Goal: Check status: Check status

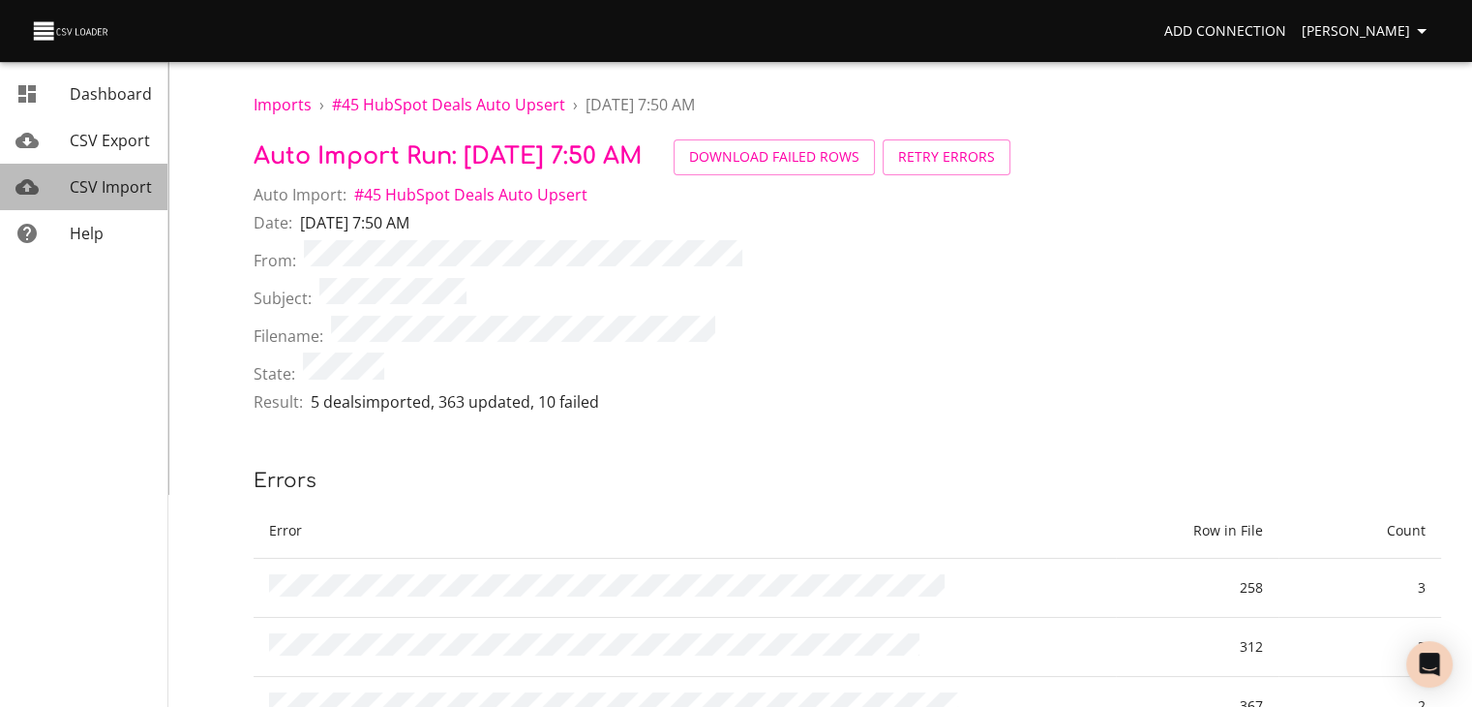
click at [125, 196] on span "CSV Import" at bounding box center [111, 186] width 82 height 21
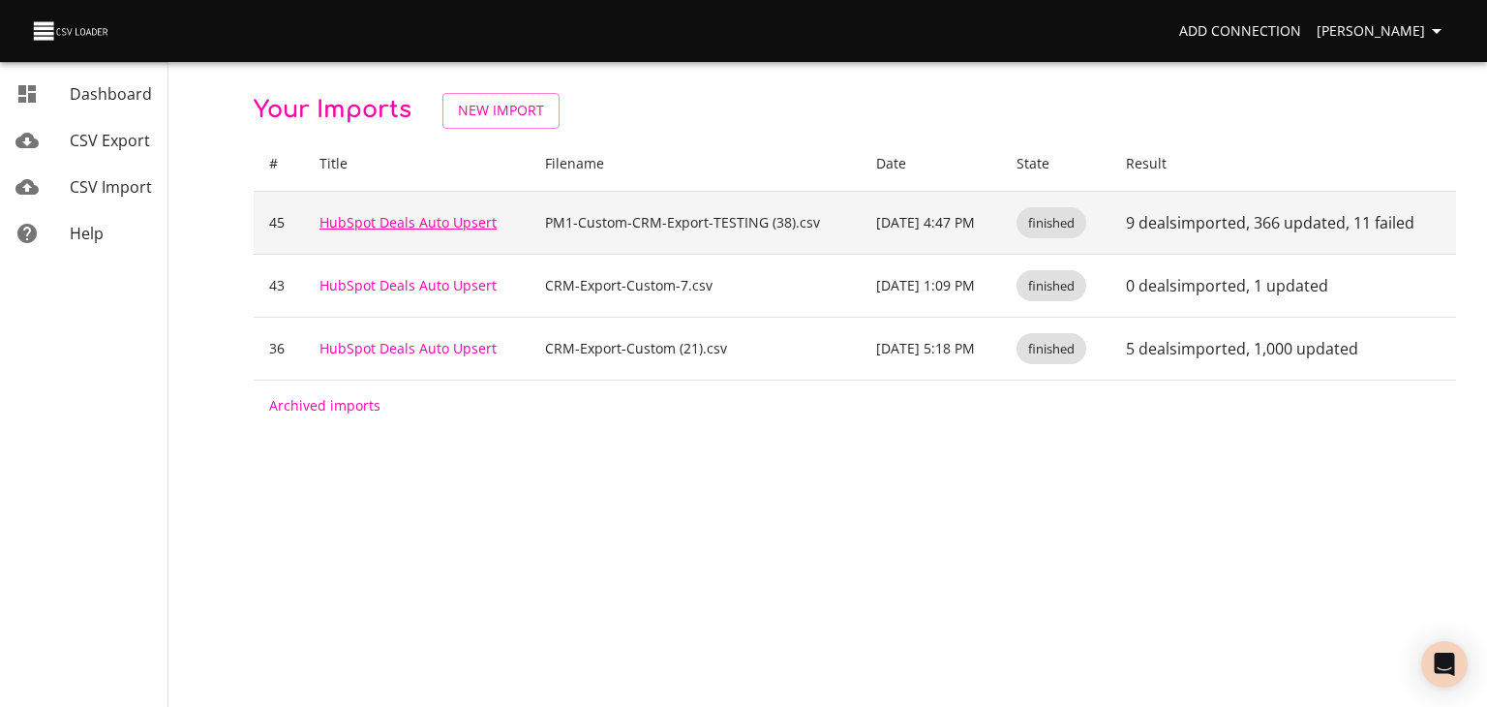
click at [391, 229] on link "HubSpot Deals Auto Upsert" at bounding box center [407, 222] width 177 height 18
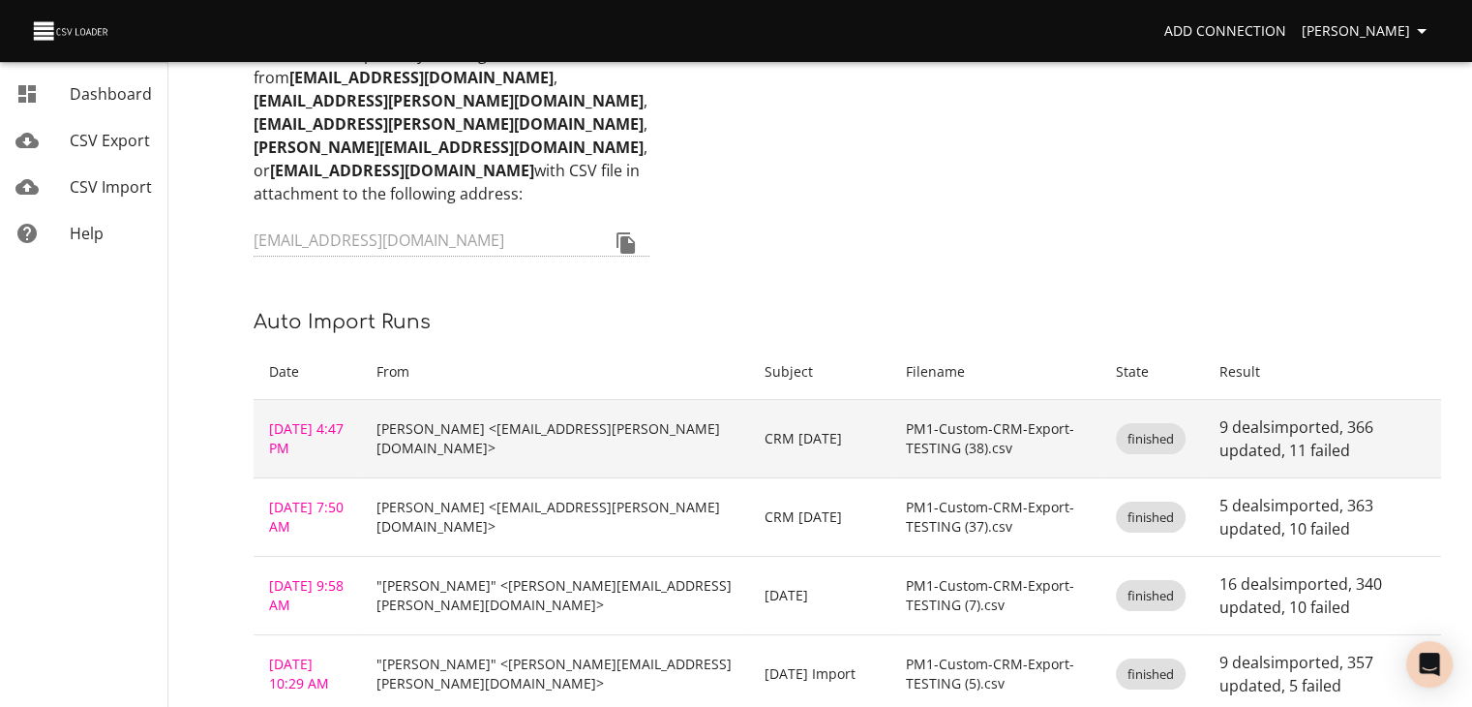
scroll to position [194, 0]
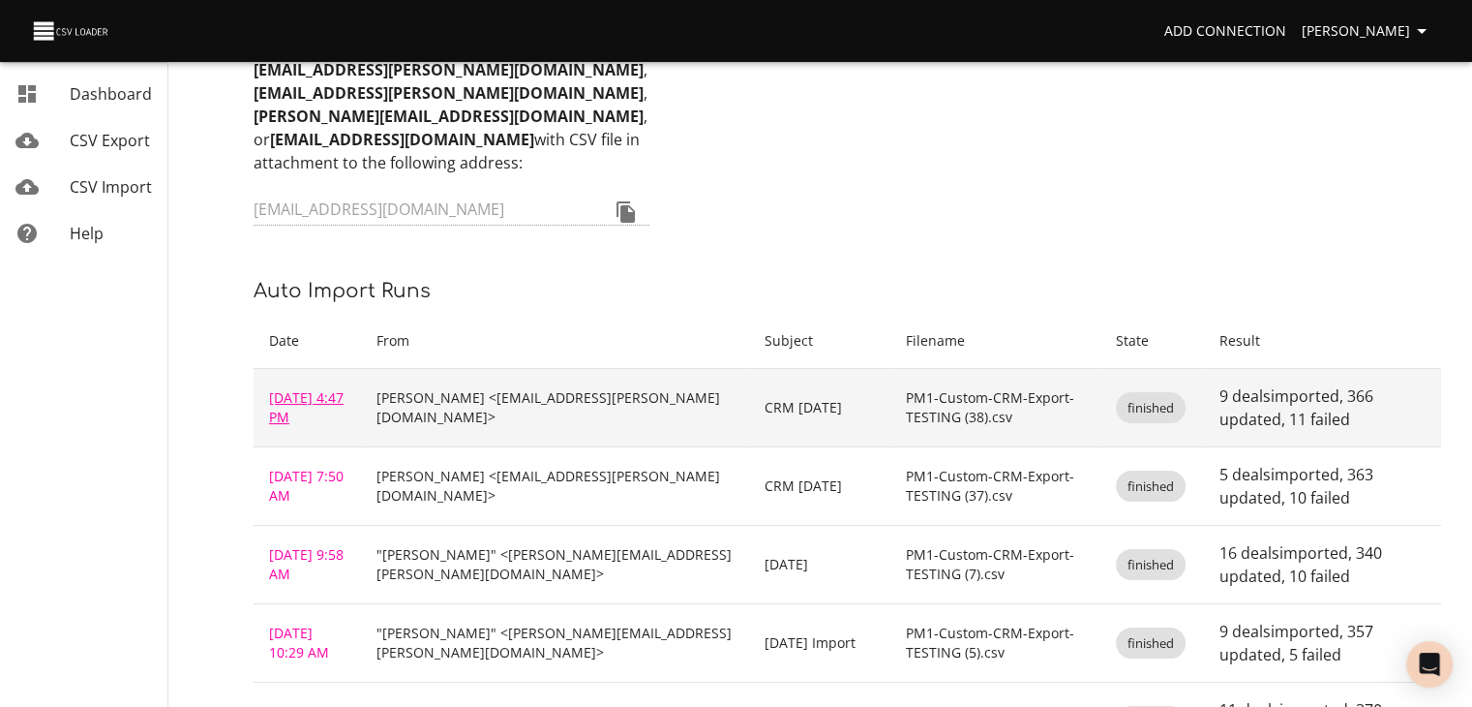
click at [326, 426] on link "[DATE] 4:47 PM" at bounding box center [306, 407] width 75 height 38
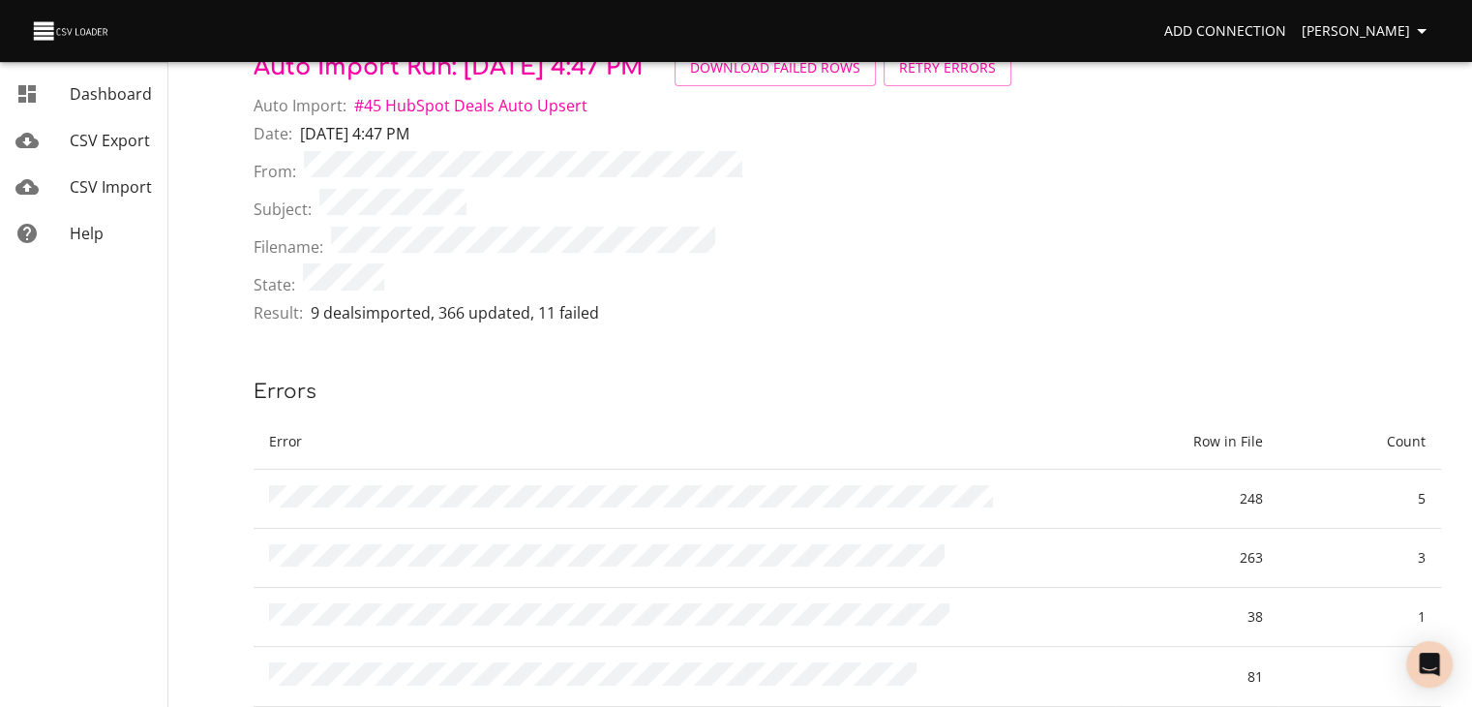
scroll to position [97, 0]
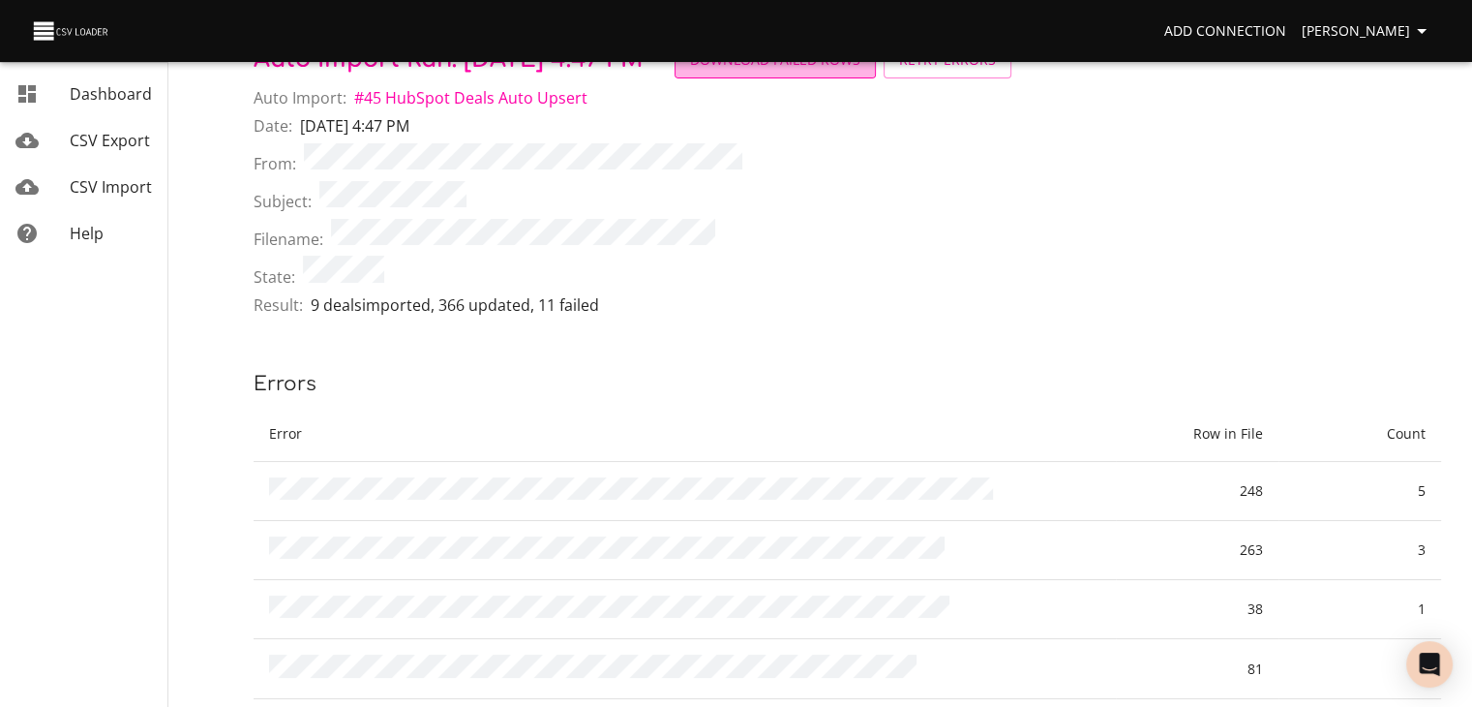
click at [861, 65] on span "Download Failed Rows" at bounding box center [775, 60] width 170 height 24
click at [75, 198] on div "CSV Import" at bounding box center [111, 186] width 82 height 23
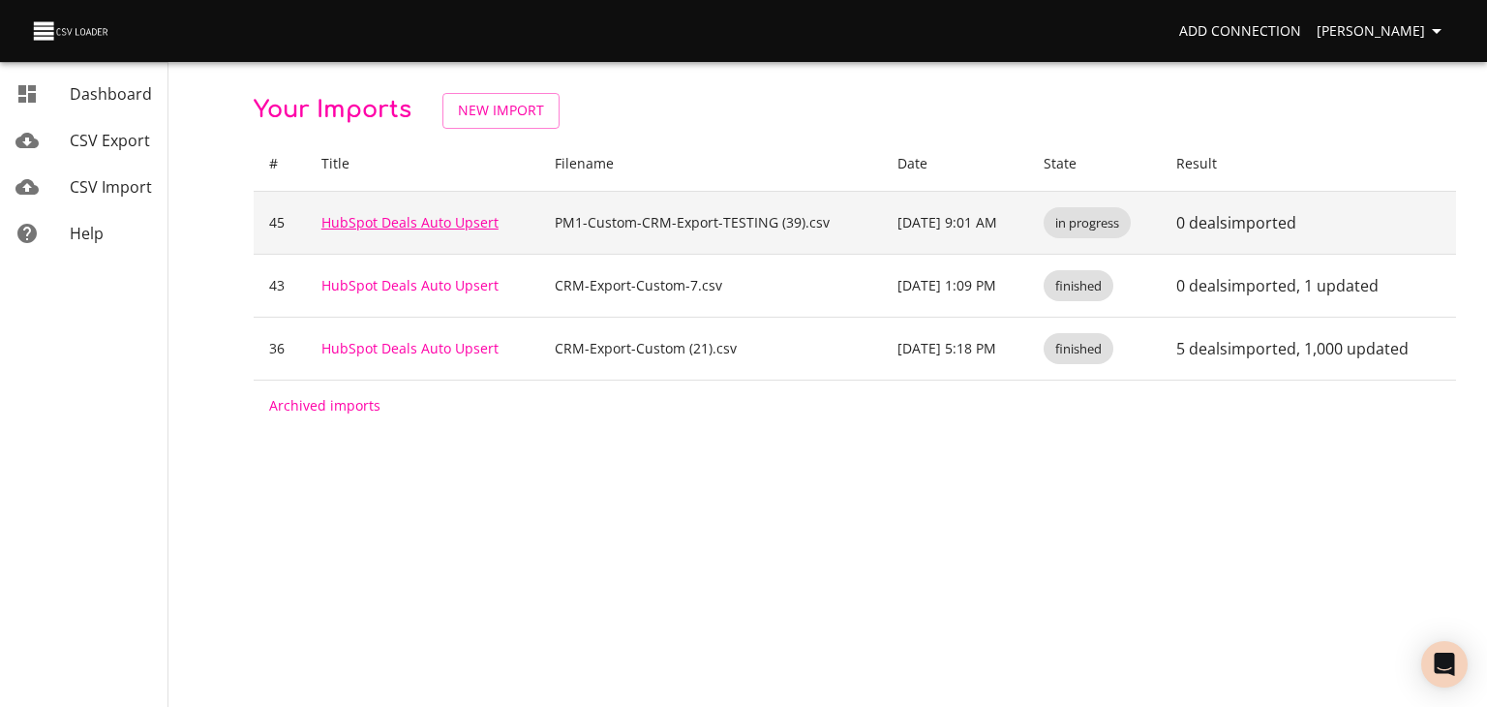
click at [385, 229] on link "HubSpot Deals Auto Upsert" at bounding box center [409, 222] width 177 height 18
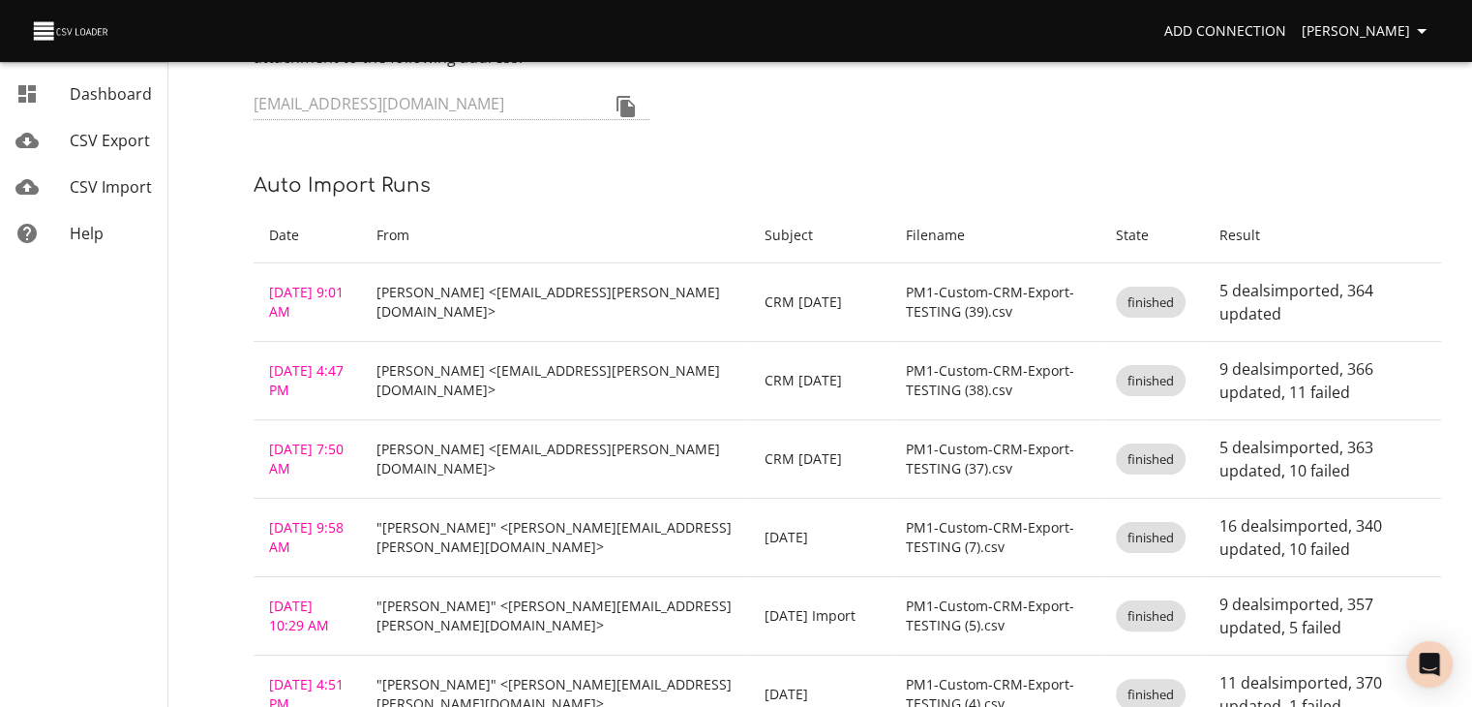
scroll to position [194, 0]
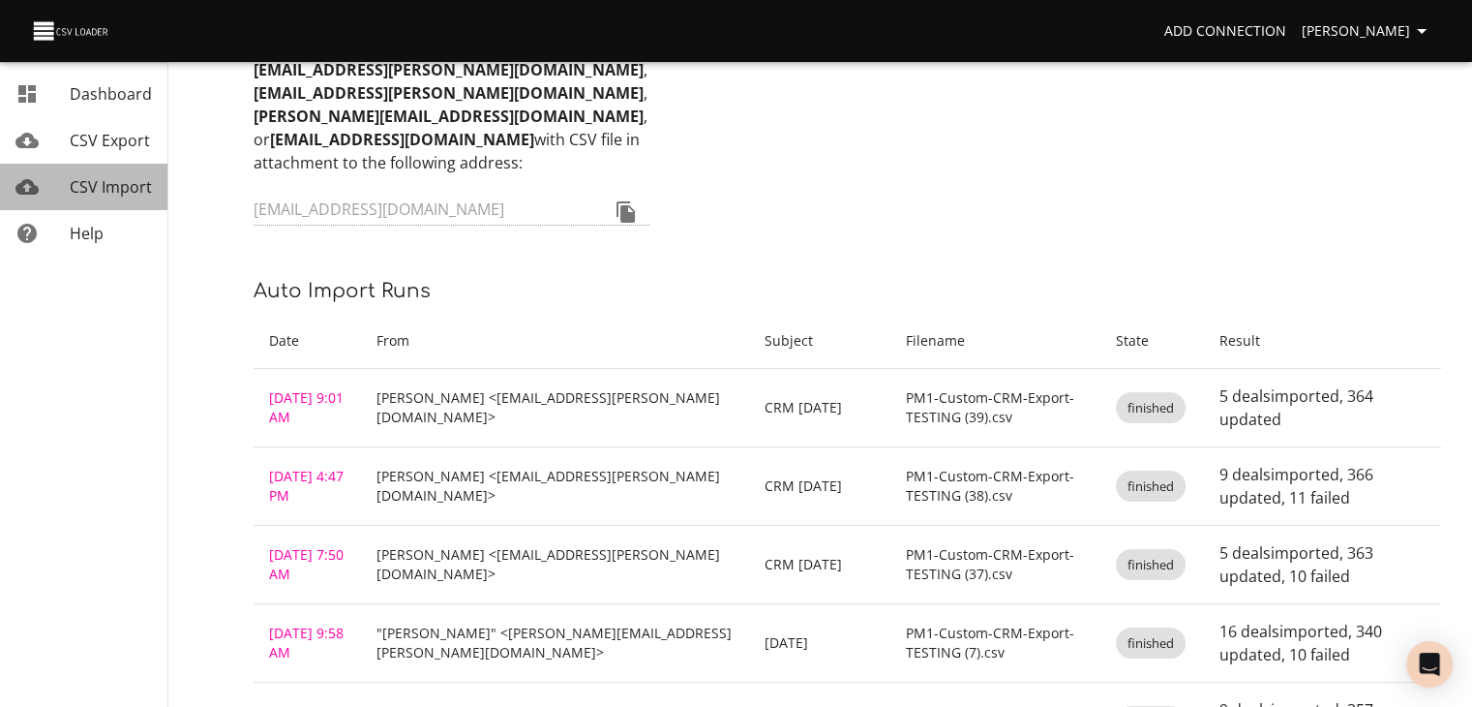
click at [98, 210] on link "CSV Import" at bounding box center [83, 187] width 167 height 46
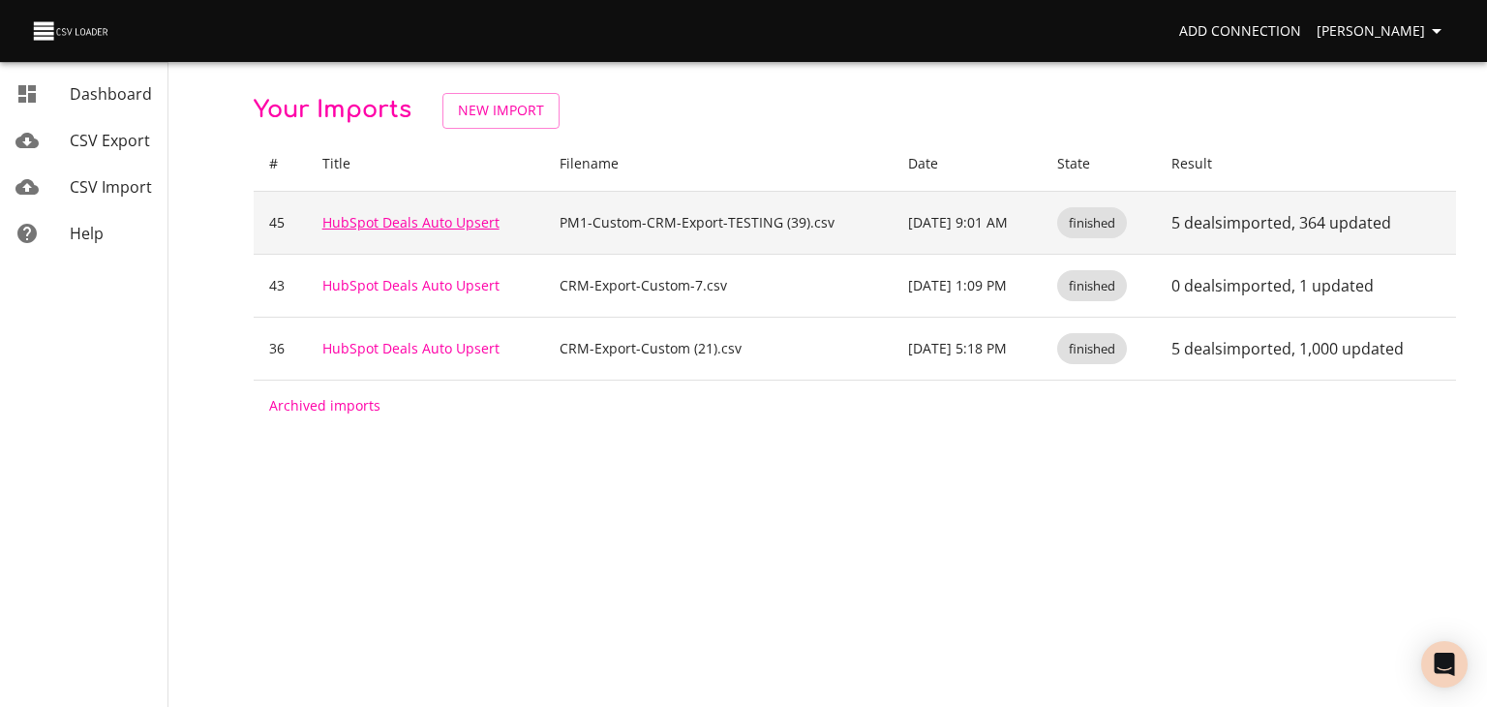
click at [362, 231] on link "HubSpot Deals Auto Upsert" at bounding box center [410, 222] width 177 height 18
